Goal: Find specific page/section: Find specific page/section

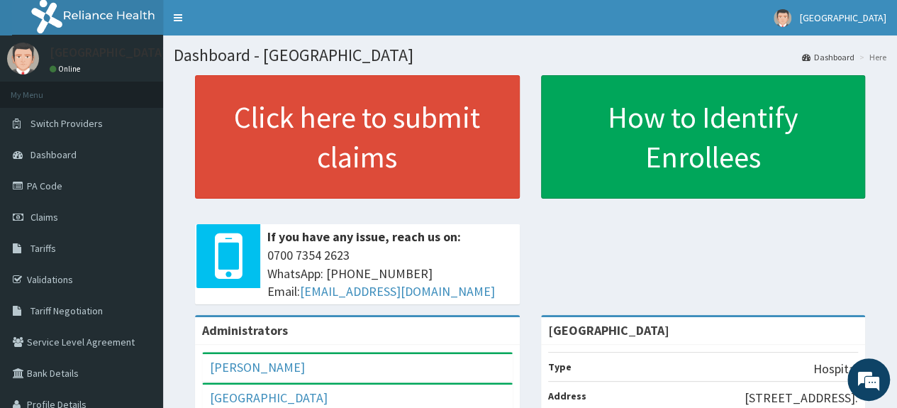
click at [69, 254] on link "Tariffs" at bounding box center [81, 247] width 163 height 31
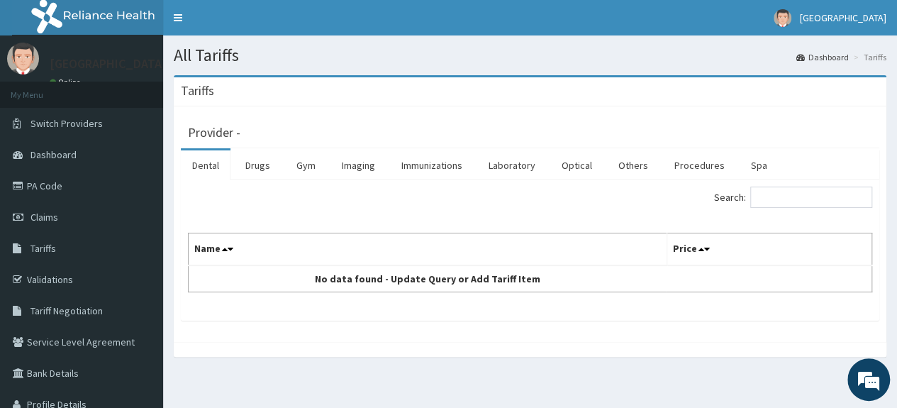
click at [99, 250] on link "Tariffs" at bounding box center [81, 247] width 163 height 31
click at [60, 318] on link "Tariff Negotiation" at bounding box center [81, 310] width 163 height 31
